Goal: Navigation & Orientation: Understand site structure

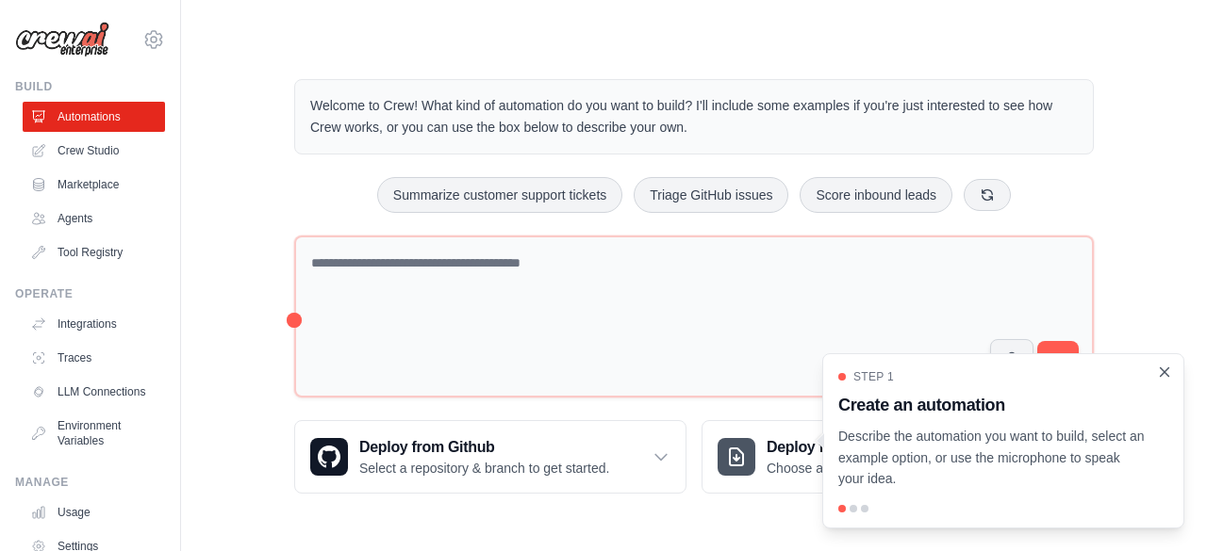
click at [1165, 370] on icon "Close walkthrough" at bounding box center [1164, 372] width 17 height 17
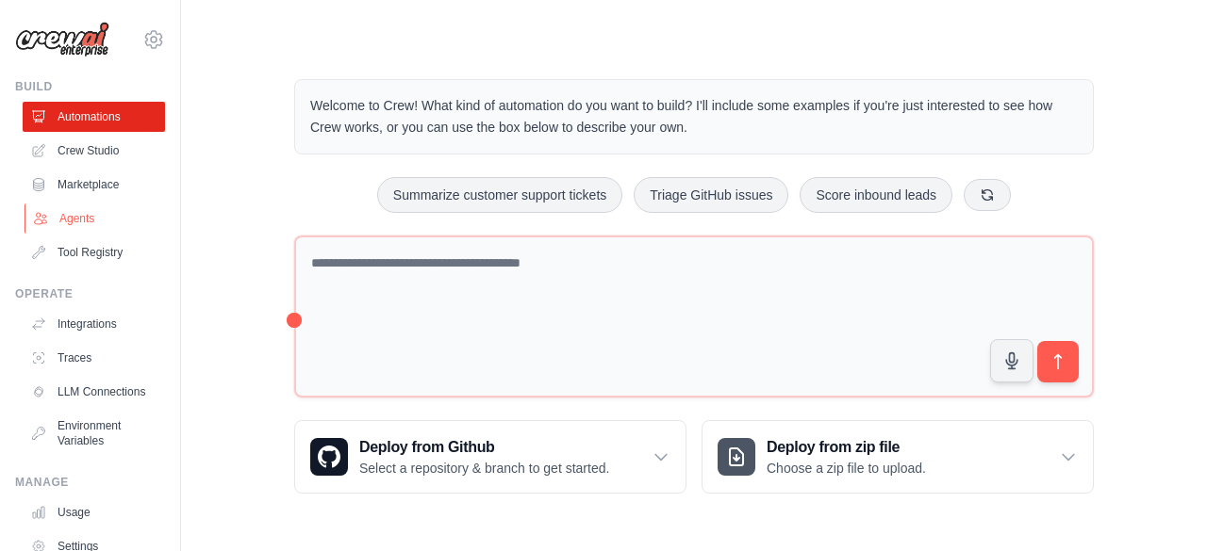
click at [75, 218] on link "Agents" at bounding box center [96, 219] width 142 height 30
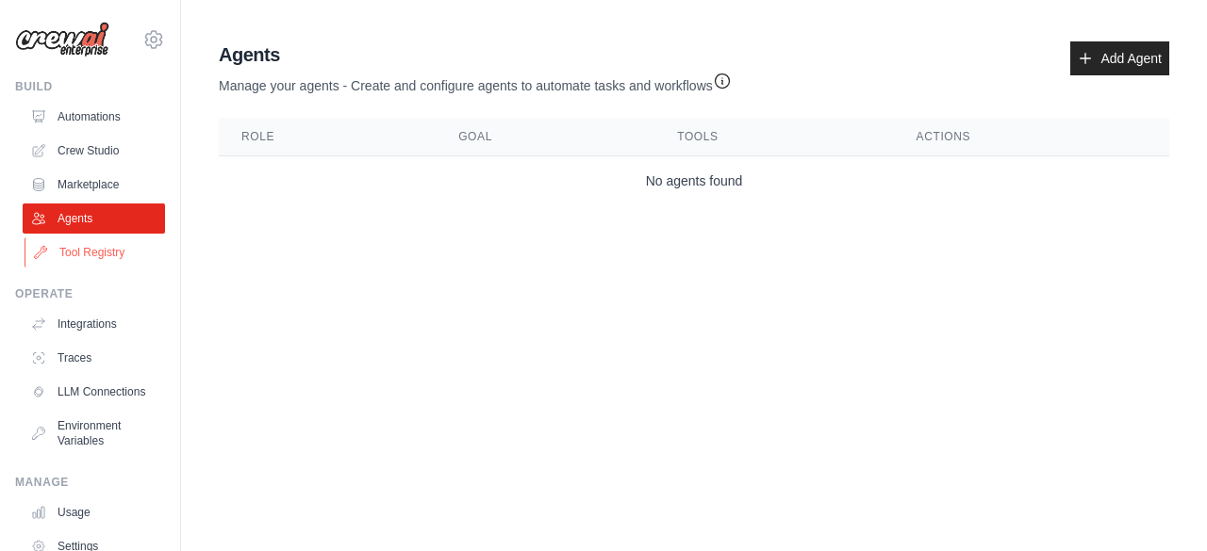
click at [99, 250] on link "Tool Registry" at bounding box center [96, 253] width 142 height 30
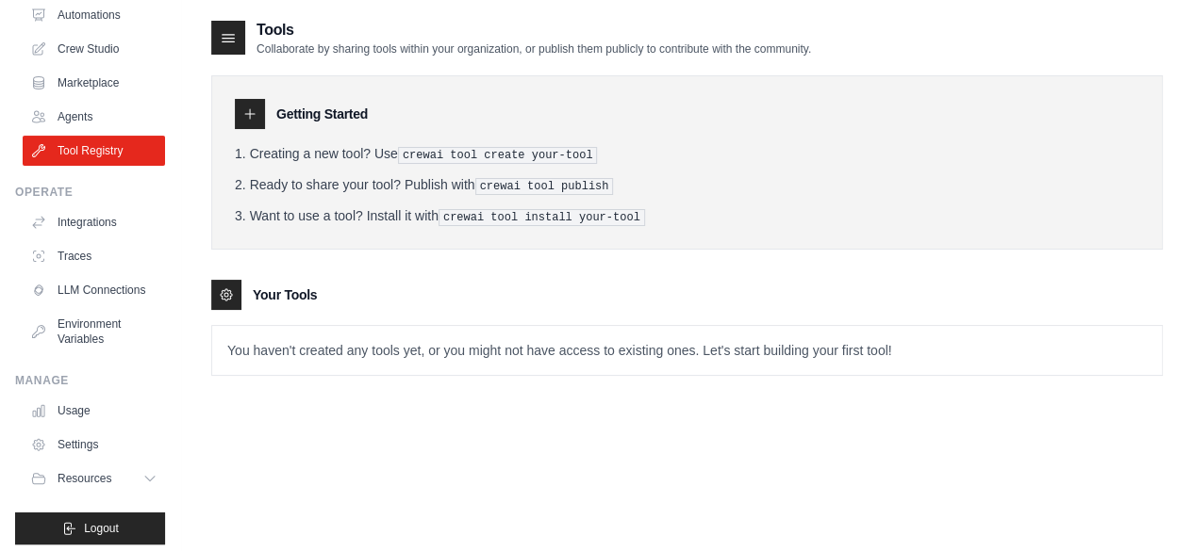
scroll to position [124, 0]
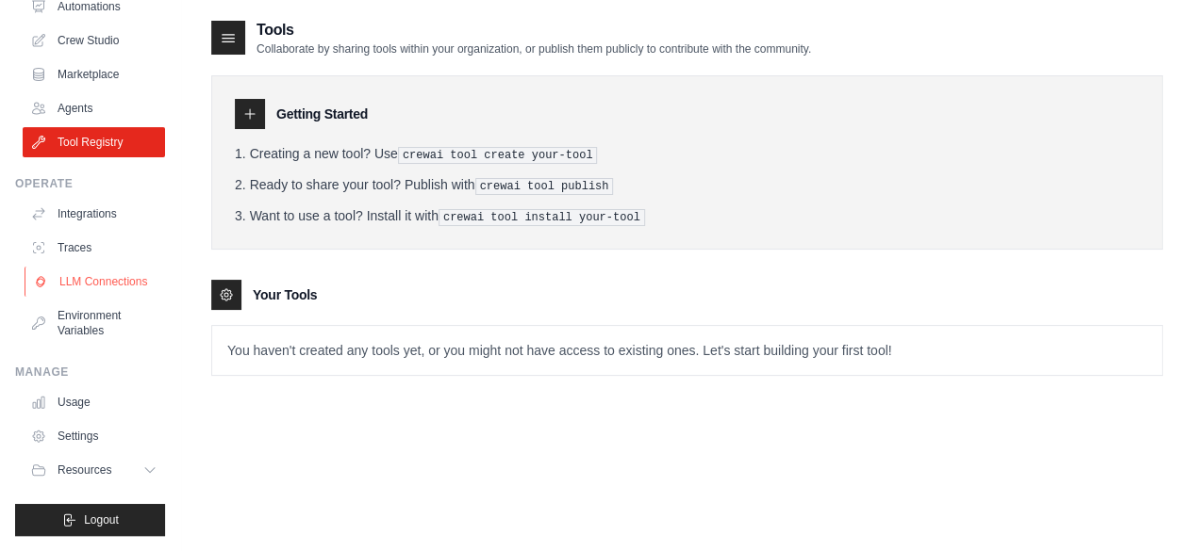
click at [100, 272] on link "LLM Connections" at bounding box center [96, 282] width 142 height 30
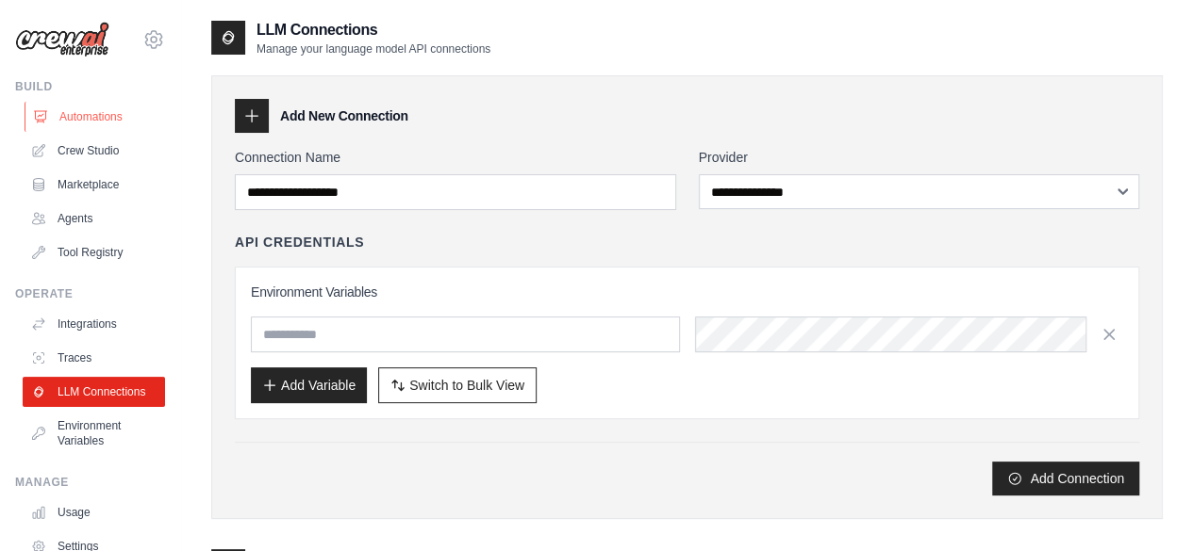
click at [99, 114] on link "Automations" at bounding box center [96, 117] width 142 height 30
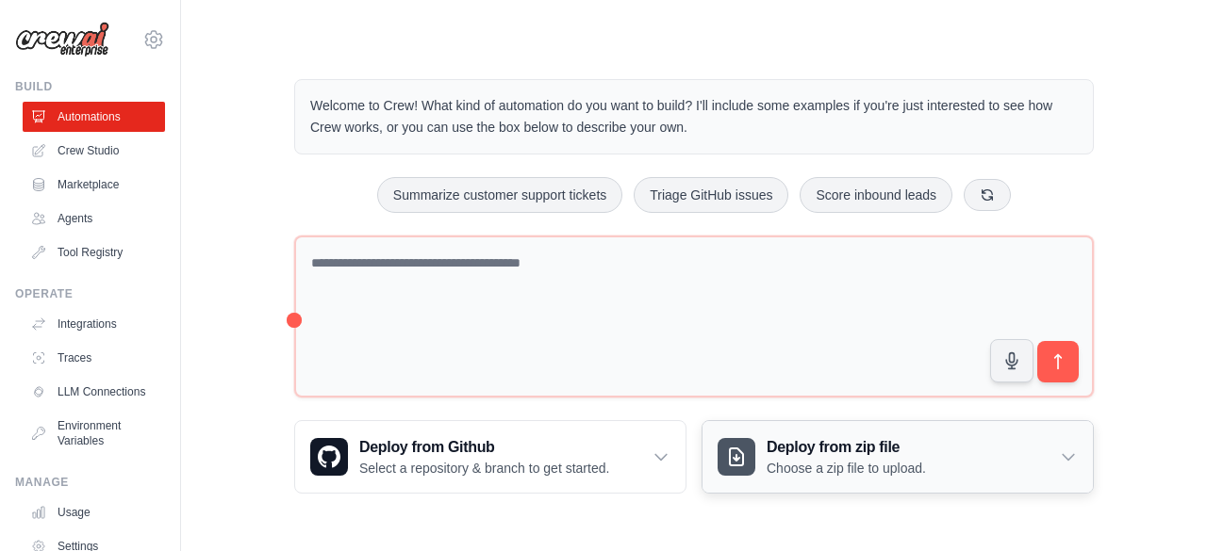
click at [805, 436] on h3 "Deploy from zip file" at bounding box center [845, 447] width 159 height 23
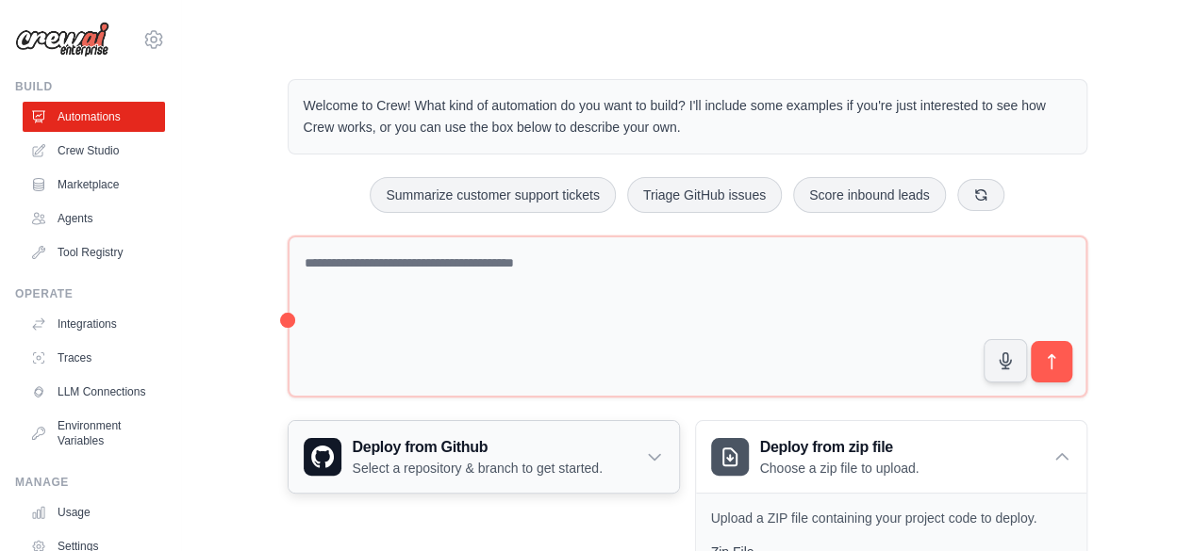
click at [440, 450] on h3 "Deploy from Github" at bounding box center [478, 447] width 250 height 23
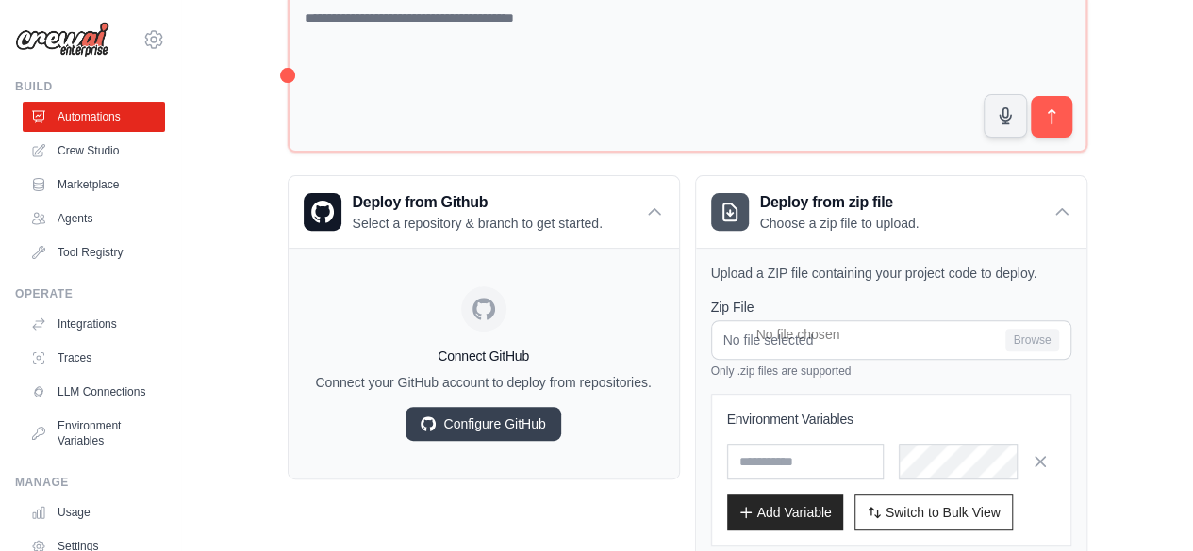
scroll to position [264, 0]
